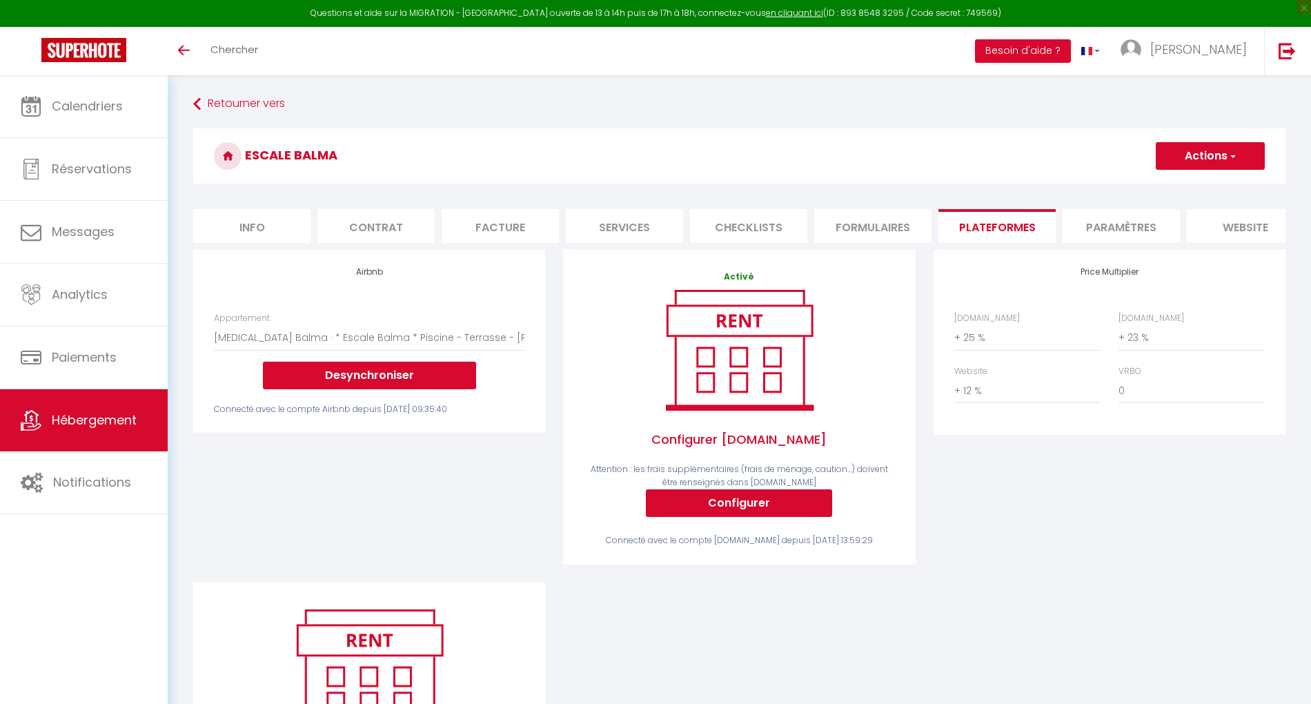
select select "8753-48022753"
select select "+ 25 %"
select select "+ 23 %"
select select "+ 12 %"
click at [1288, 54] on img at bounding box center [1287, 50] width 17 height 17
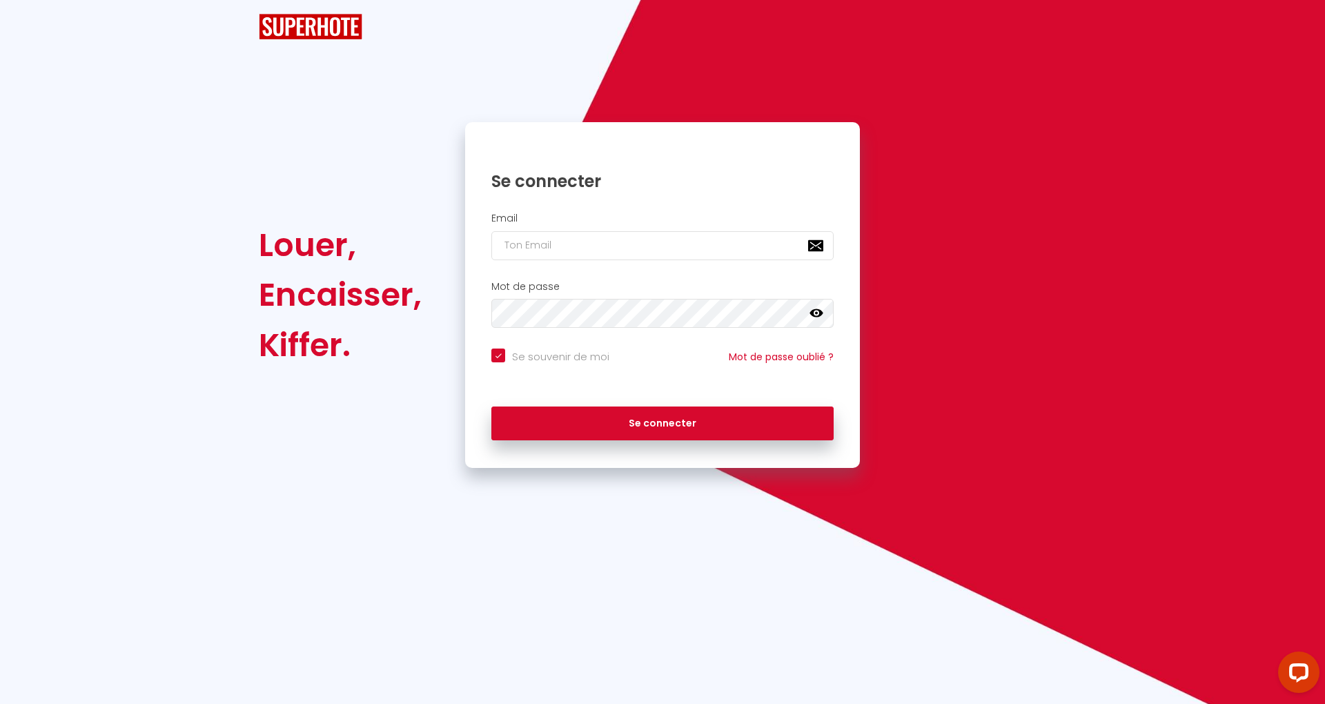
checkbox input "true"
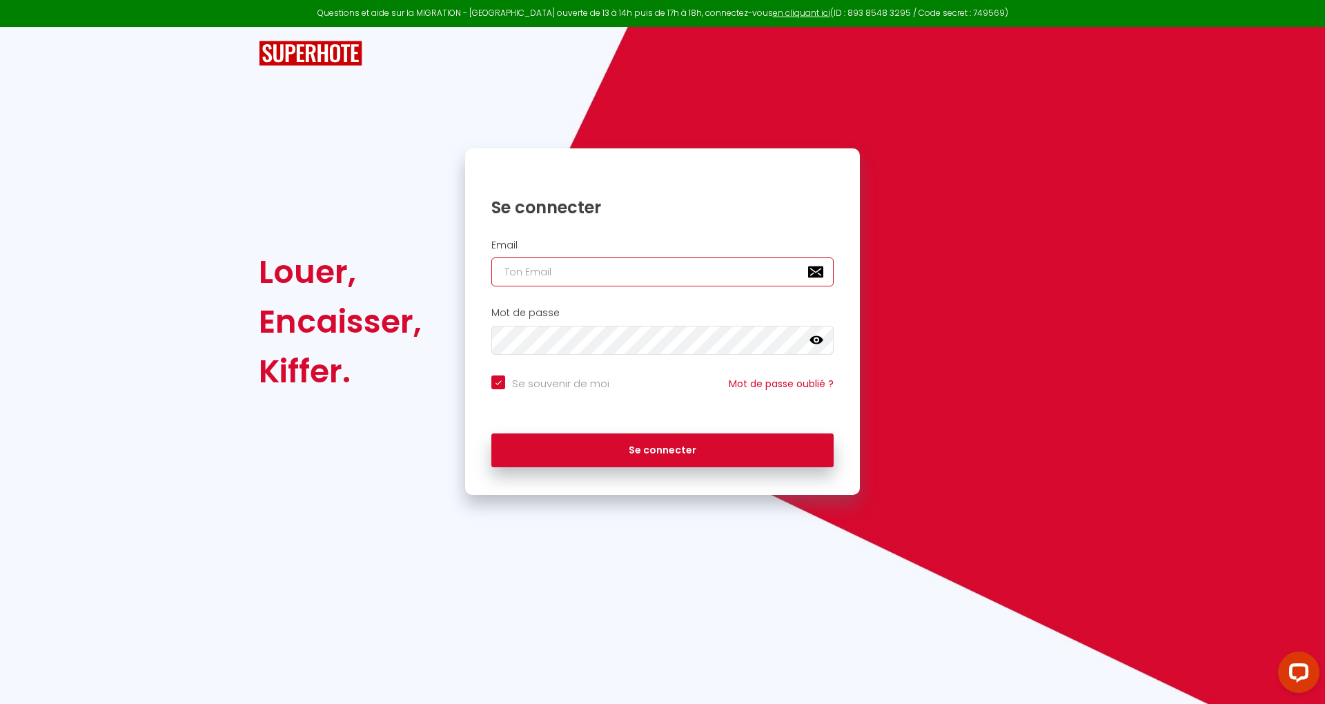
click at [749, 279] on input "email" at bounding box center [662, 271] width 342 height 29
paste input "[EMAIL_ADDRESS][DOMAIN_NAME]"
type input "[EMAIL_ADDRESS][DOMAIN_NAME]"
checkbox input "true"
type input "[EMAIL_ADDRESS][DOMAIN_NAME]"
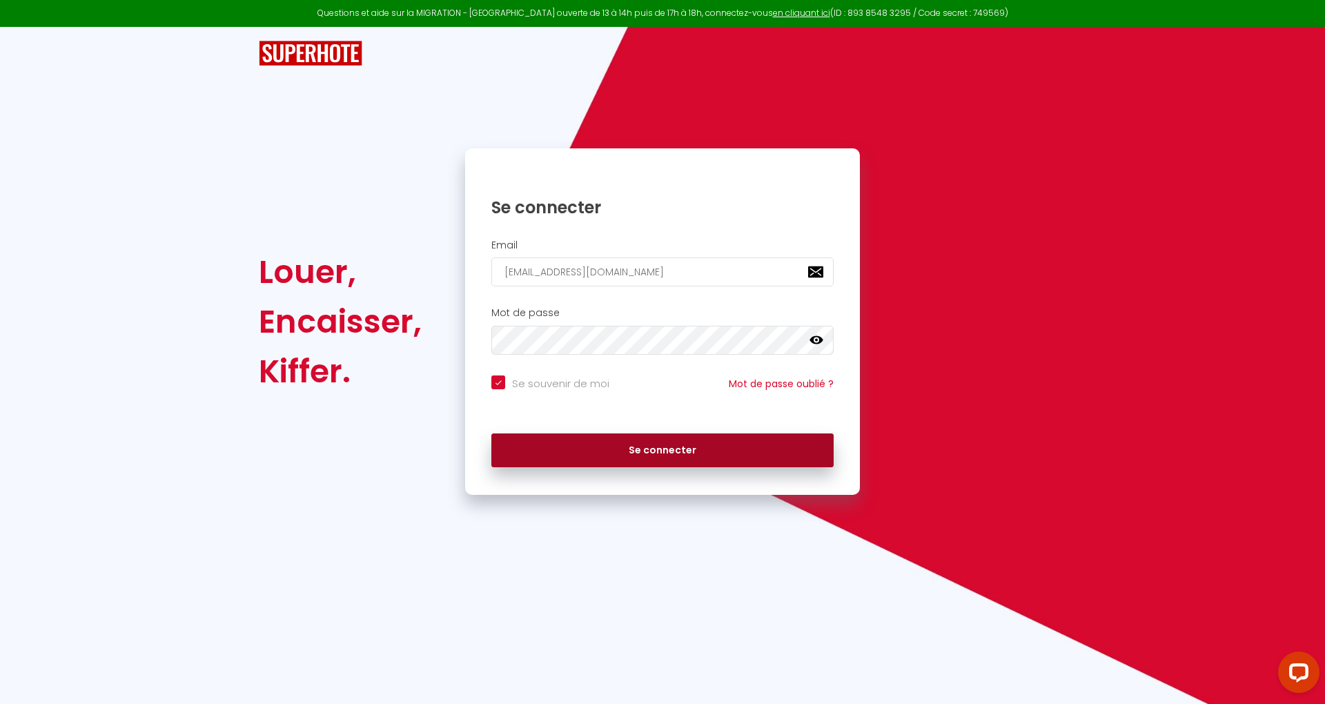
click at [765, 450] on button "Se connecter" at bounding box center [662, 450] width 342 height 35
checkbox input "true"
